Goal: Find specific page/section: Find specific page/section

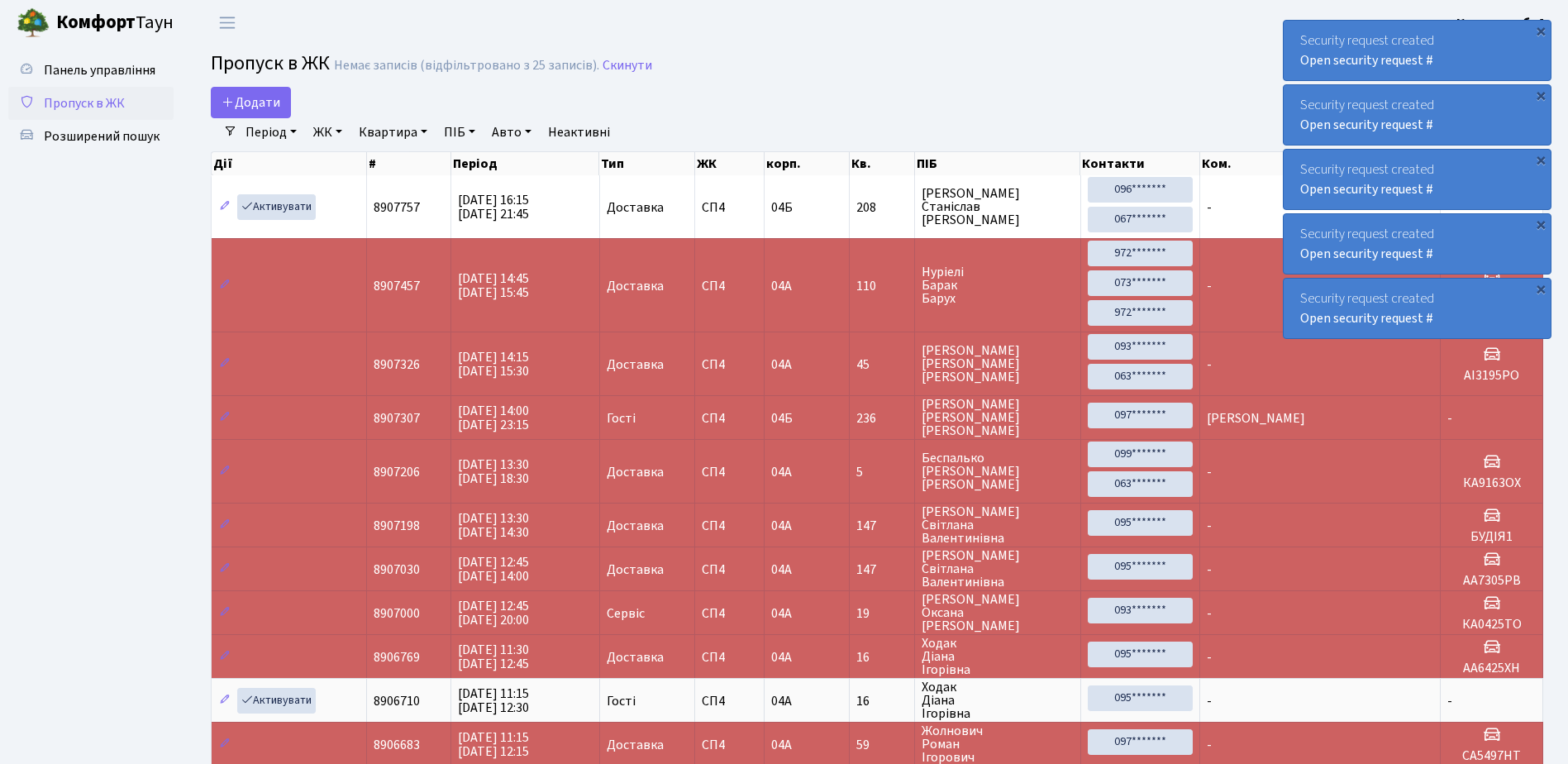
select select "25"
click at [1541, 28] on div "×" at bounding box center [1541, 31] width 16 height 16
click at [1540, 27] on div "×" at bounding box center [1541, 31] width 16 height 16
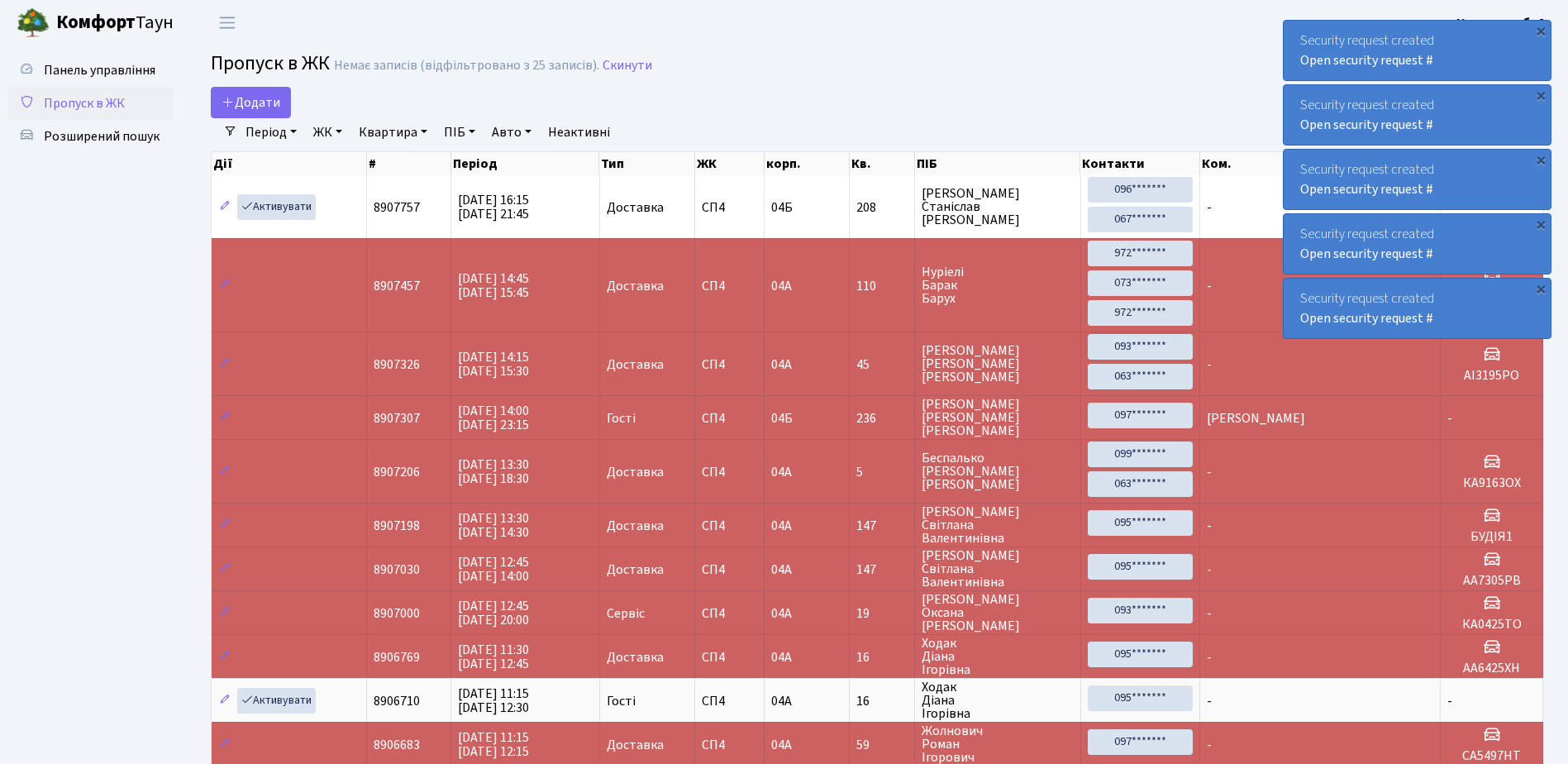
click at [1540, 27] on div "×" at bounding box center [1541, 31] width 16 height 16
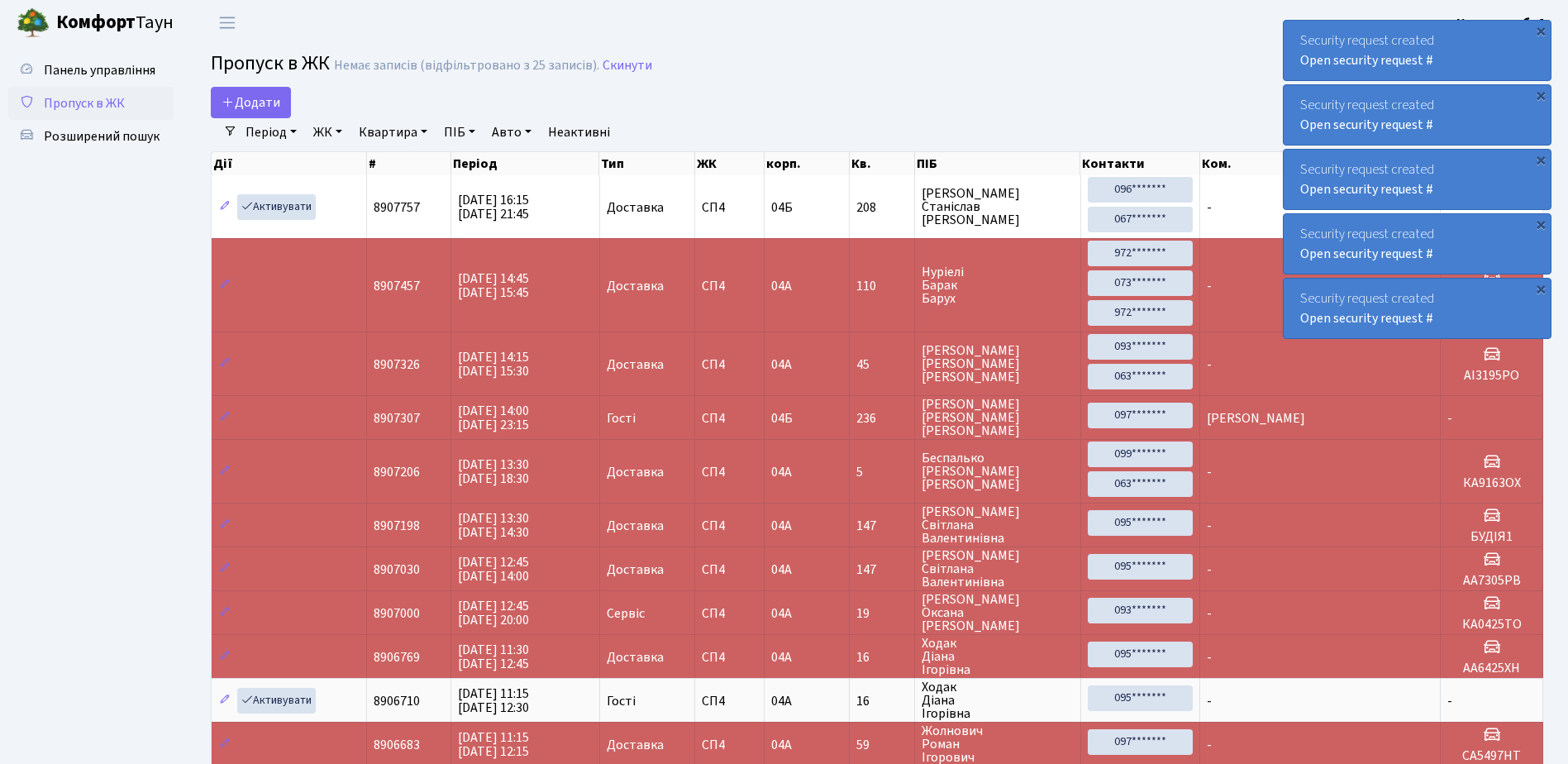
click at [1540, 27] on div "×" at bounding box center [1541, 31] width 16 height 16
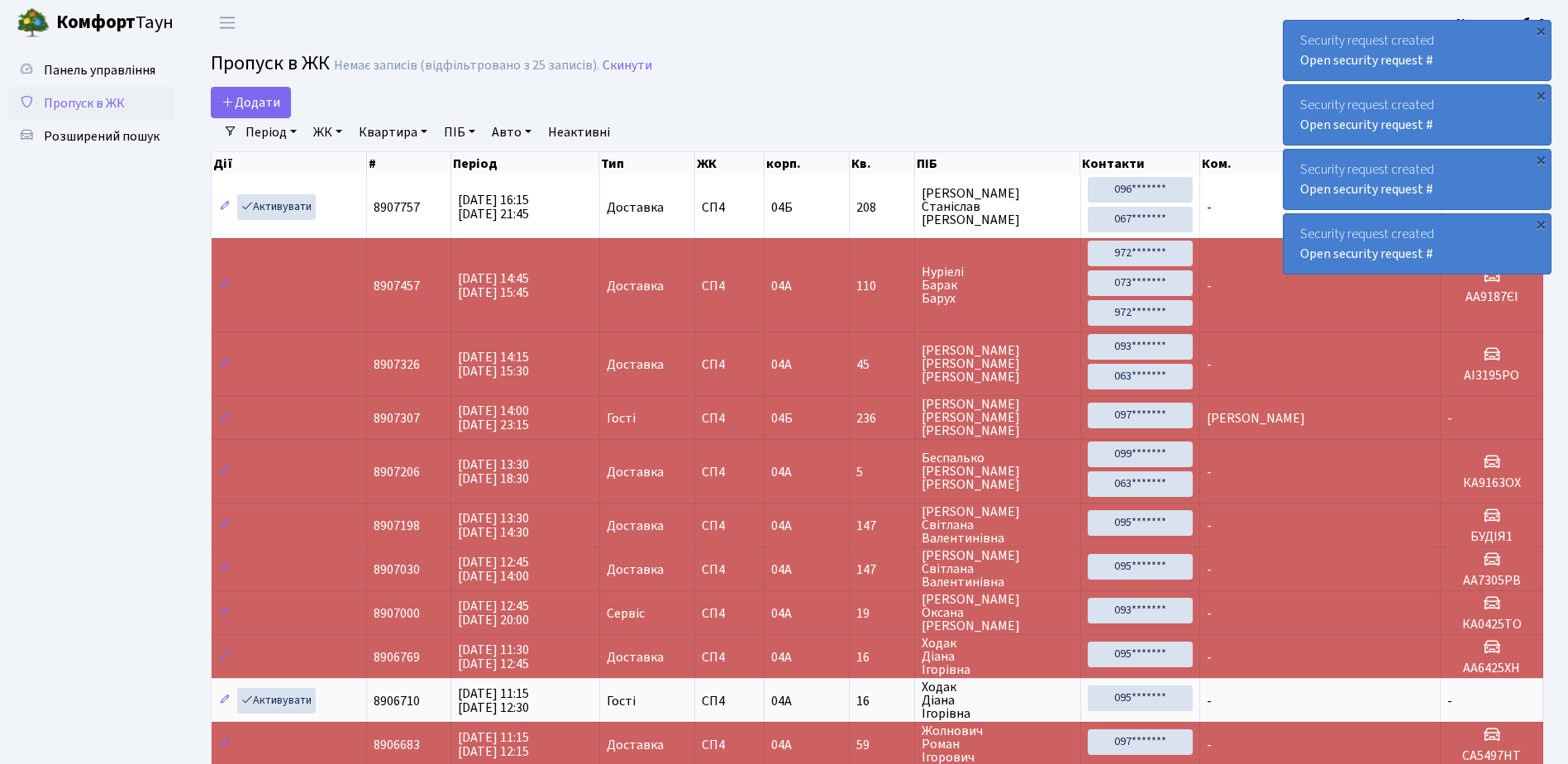
click at [1540, 27] on div "×" at bounding box center [1541, 31] width 16 height 16
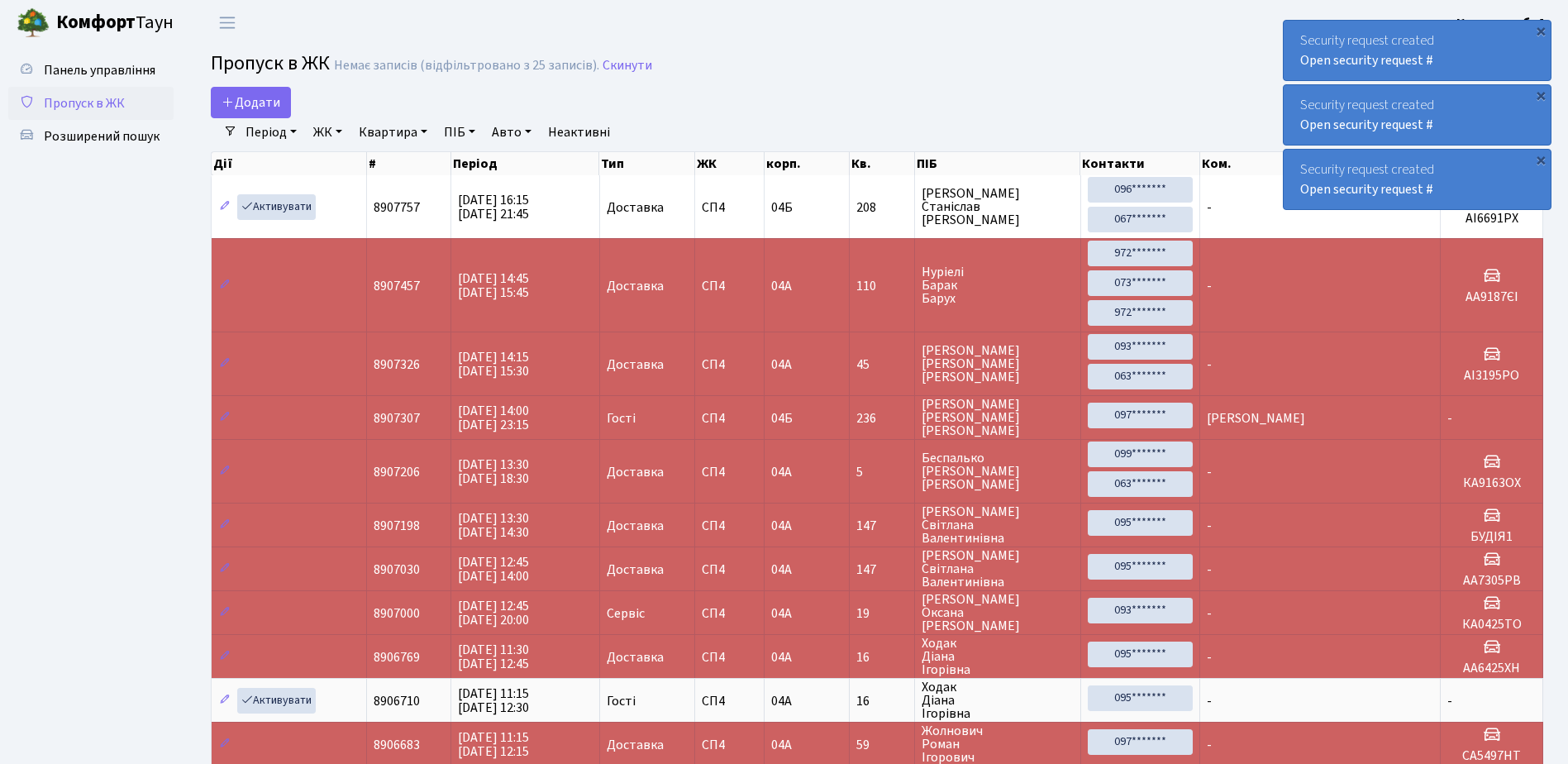
click at [1540, 27] on div "×" at bounding box center [1541, 31] width 16 height 16
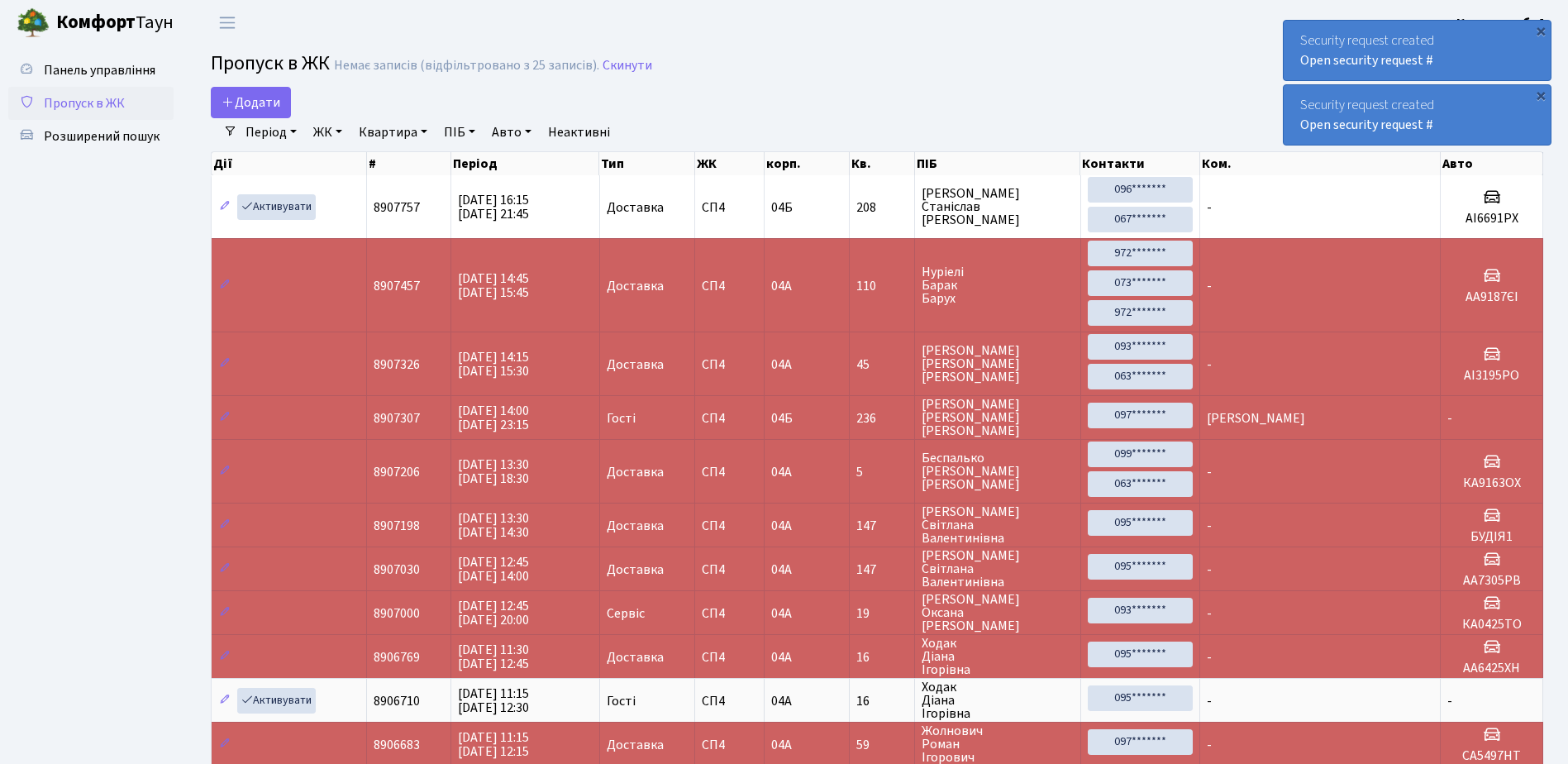
click at [1540, 27] on div "×" at bounding box center [1541, 31] width 16 height 16
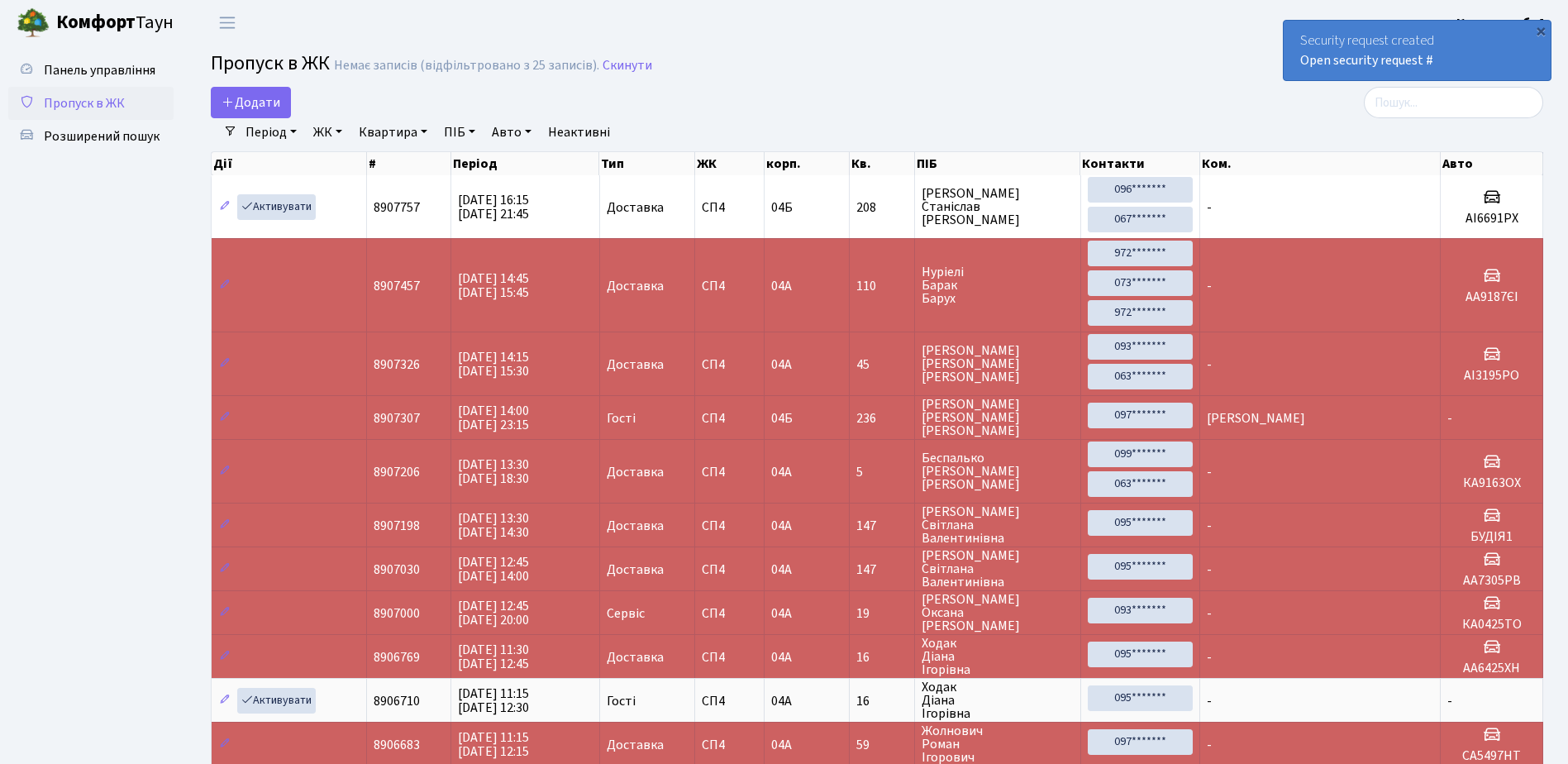
click at [1540, 27] on div "×" at bounding box center [1541, 31] width 16 height 16
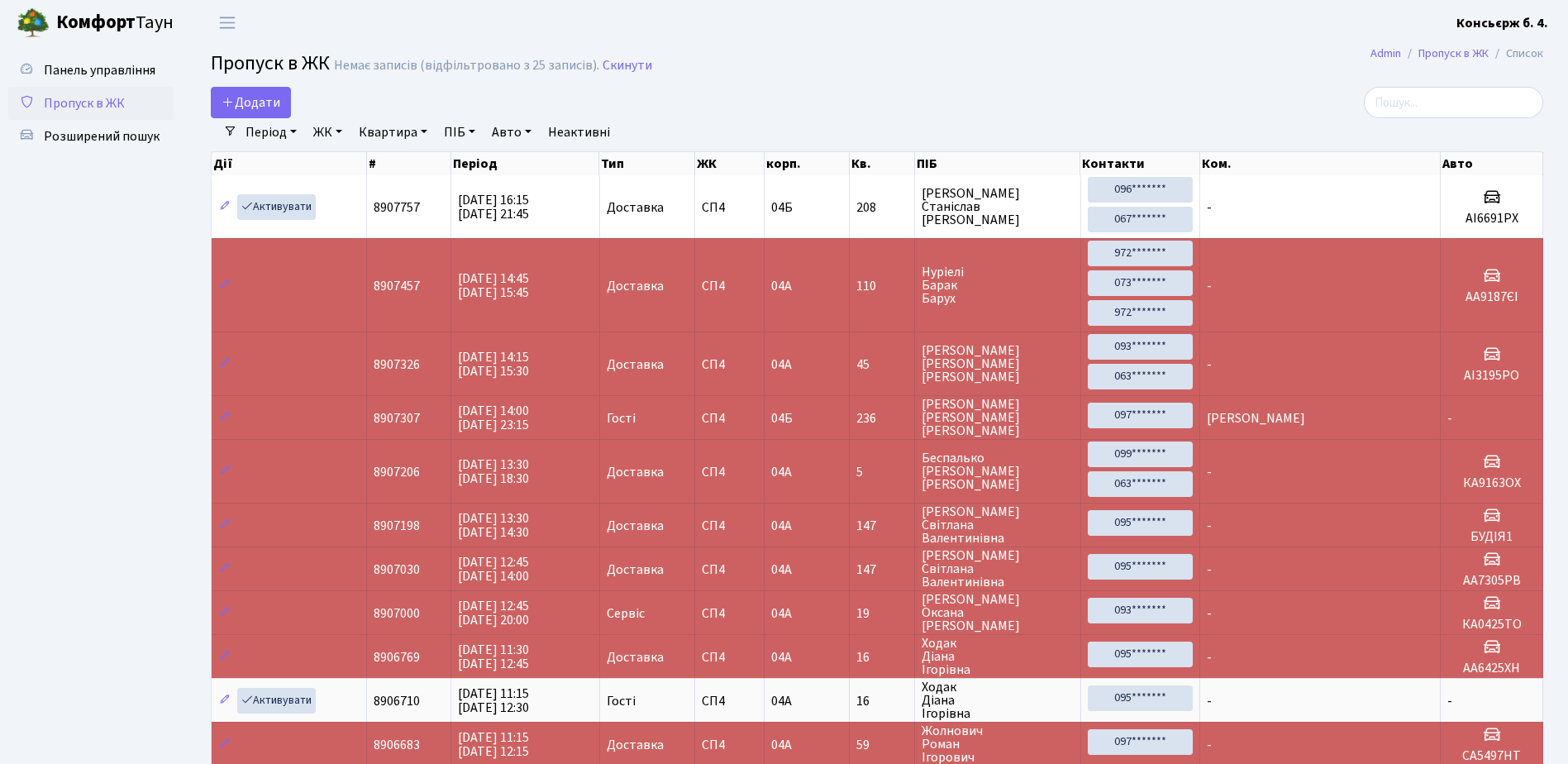
click at [1540, 27] on b "Консьєрж б. 4." at bounding box center [1502, 23] width 92 height 18
click at [1318, 53] on h2 "Пропуск в ЖК Немає записів (відфільтровано з 25 записів). Скинути" at bounding box center [876, 66] width 1332 height 28
